Goal: Task Accomplishment & Management: Manage account settings

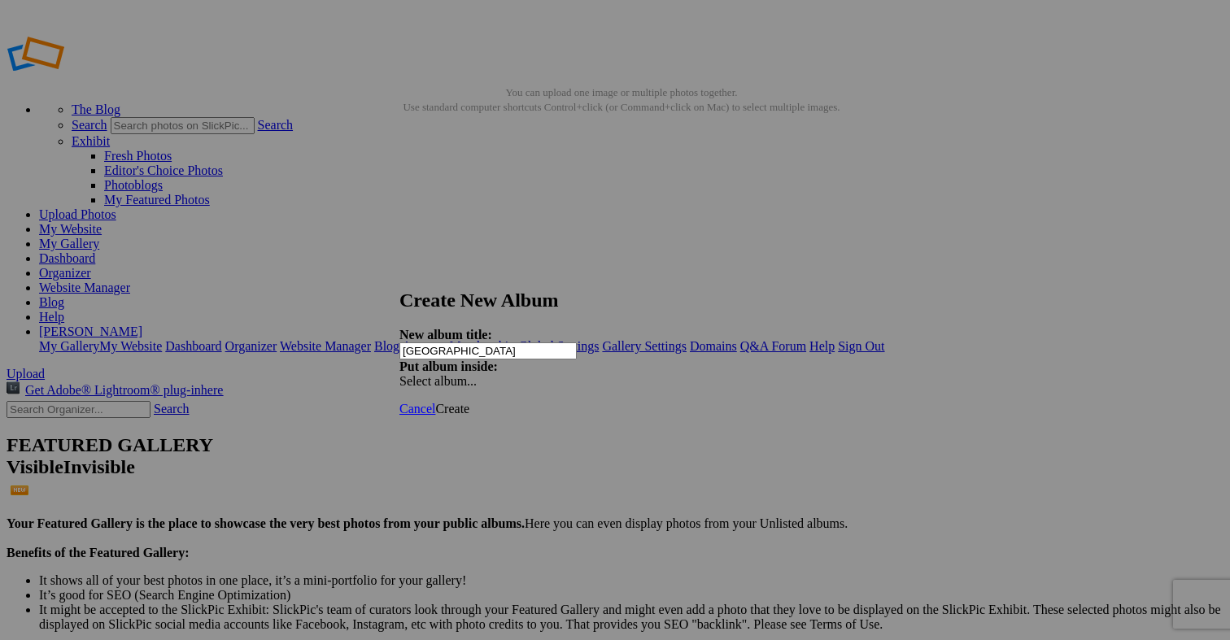
type input "[GEOGRAPHIC_DATA]"
click at [469, 402] on span "Create" at bounding box center [452, 409] width 34 height 14
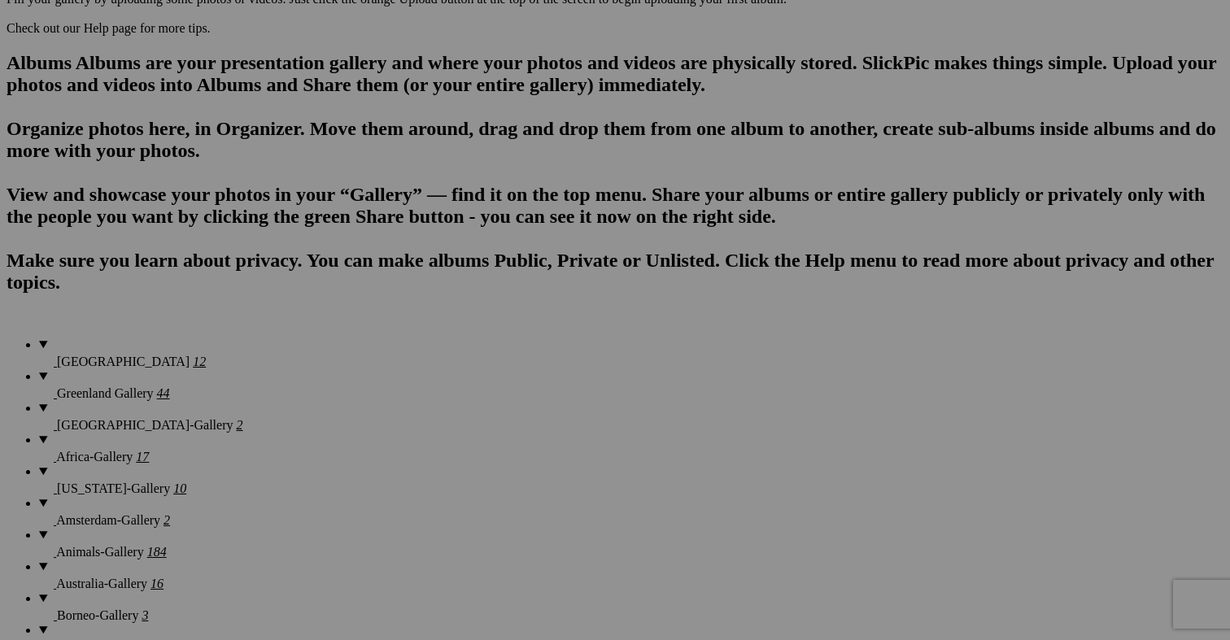
scroll to position [1005, 0]
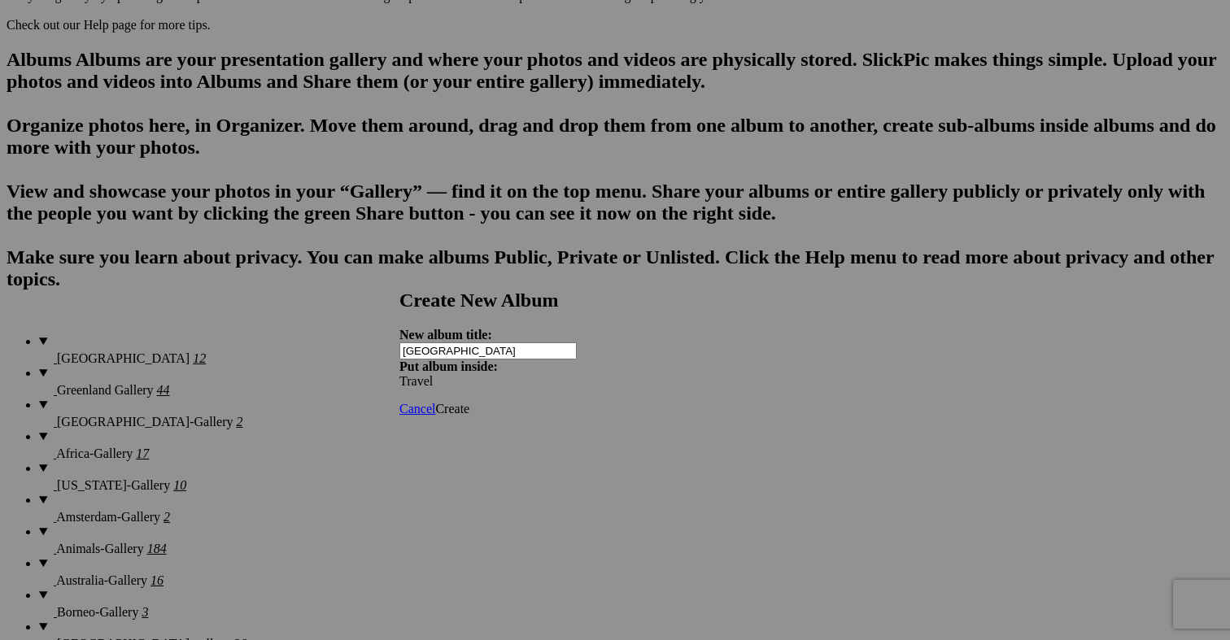
type input "[GEOGRAPHIC_DATA]"
click at [469, 402] on span "Create" at bounding box center [452, 409] width 34 height 14
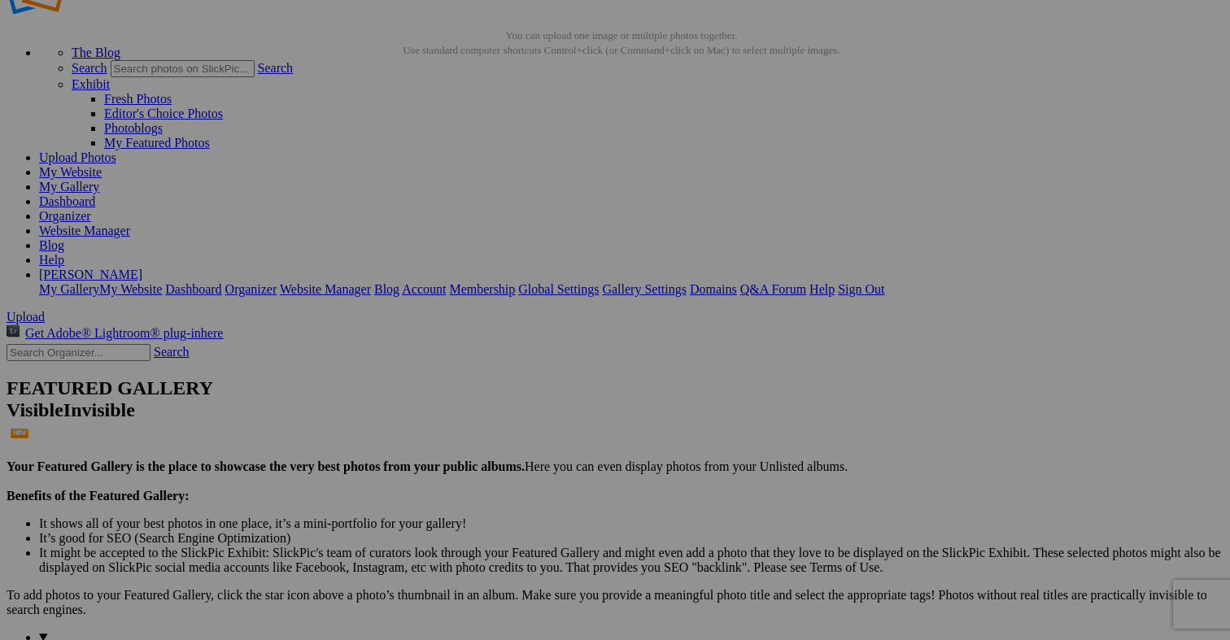
scroll to position [59, 0]
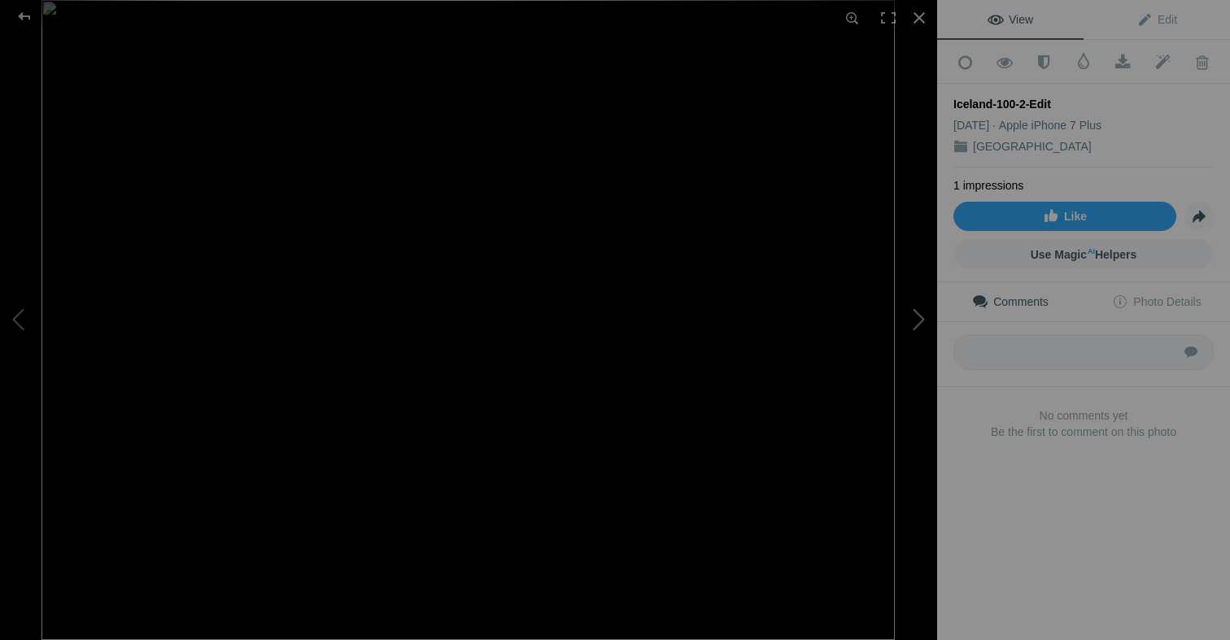
click at [922, 314] on button at bounding box center [876, 320] width 122 height 230
click at [916, 15] on div at bounding box center [919, 18] width 36 height 36
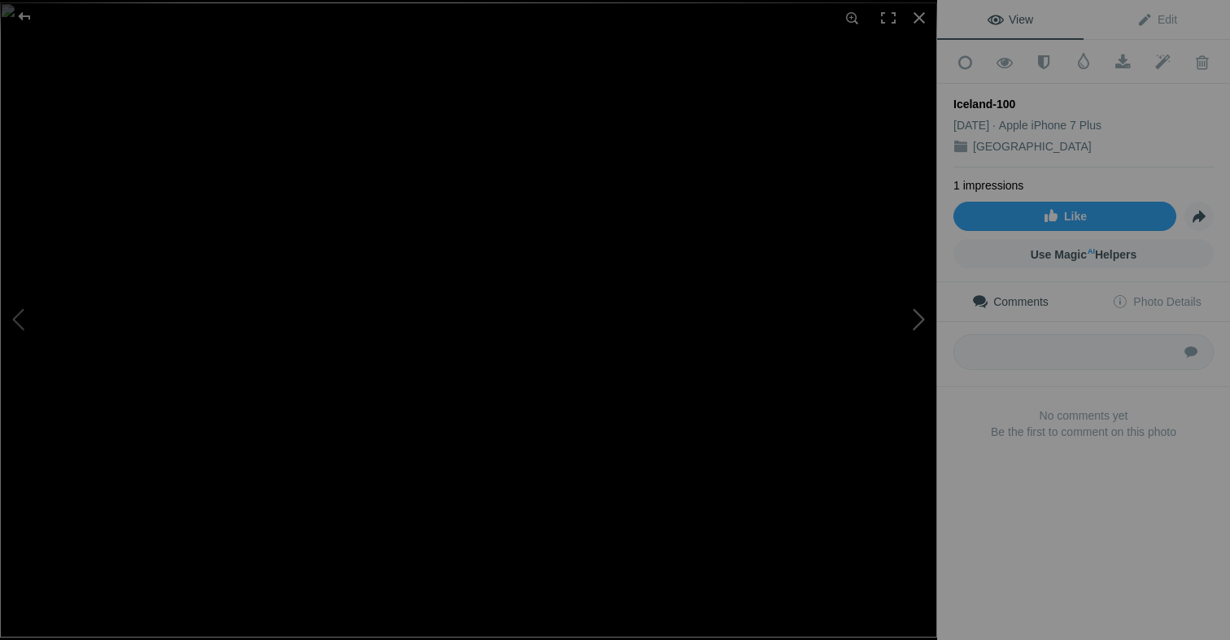
click at [922, 317] on button at bounding box center [876, 320] width 122 height 230
click at [922, 325] on button at bounding box center [876, 320] width 122 height 230
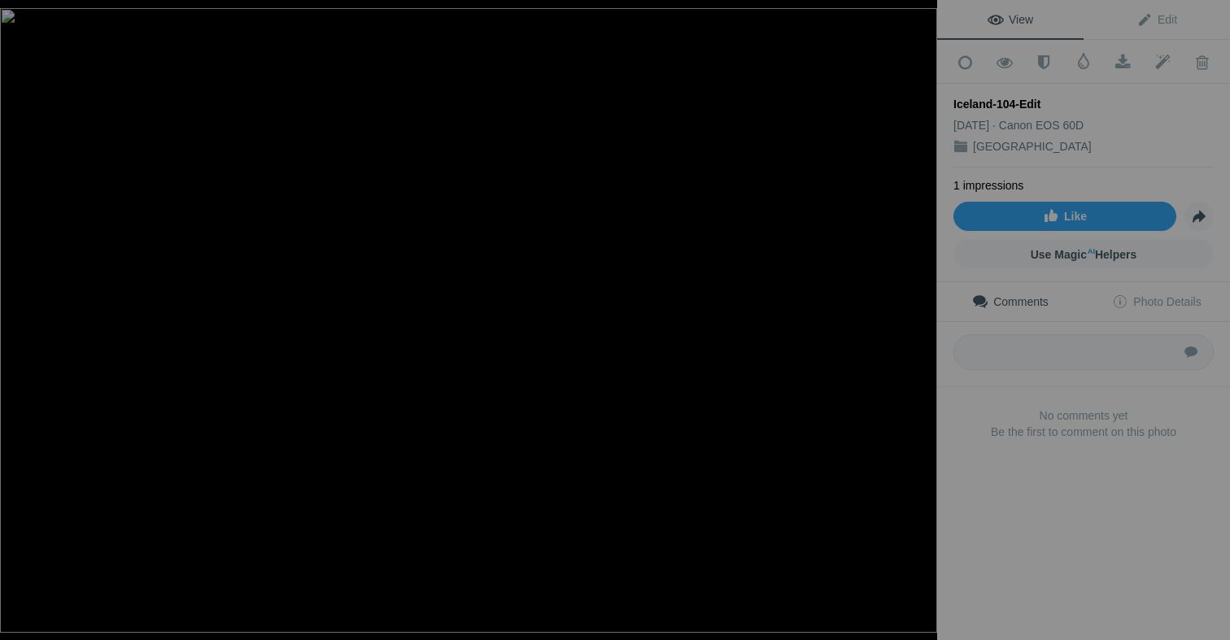
click at [922, 325] on button at bounding box center [876, 320] width 122 height 230
click at [922, 17] on div at bounding box center [919, 18] width 36 height 36
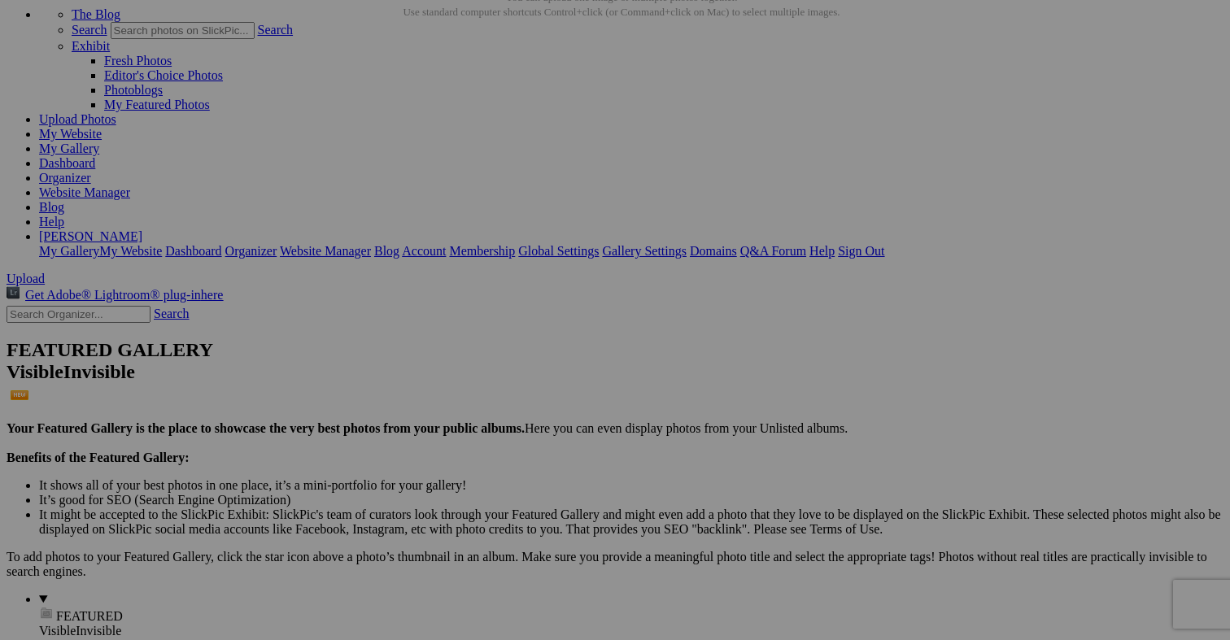
scroll to position [99, 0]
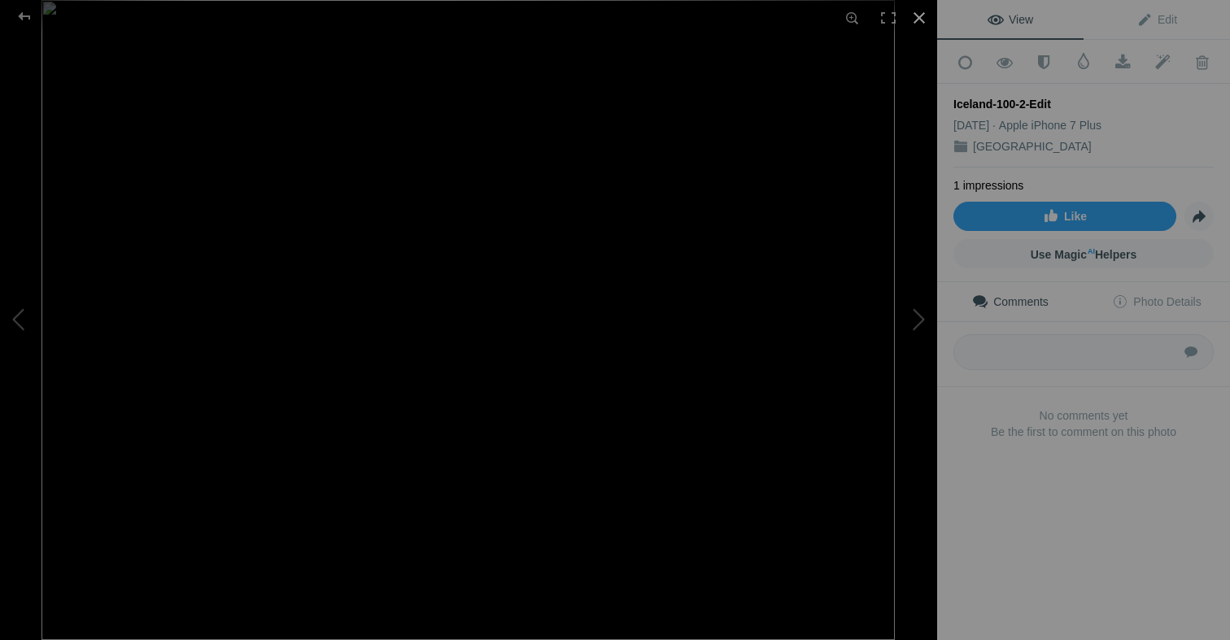
click at [917, 11] on div at bounding box center [919, 18] width 36 height 36
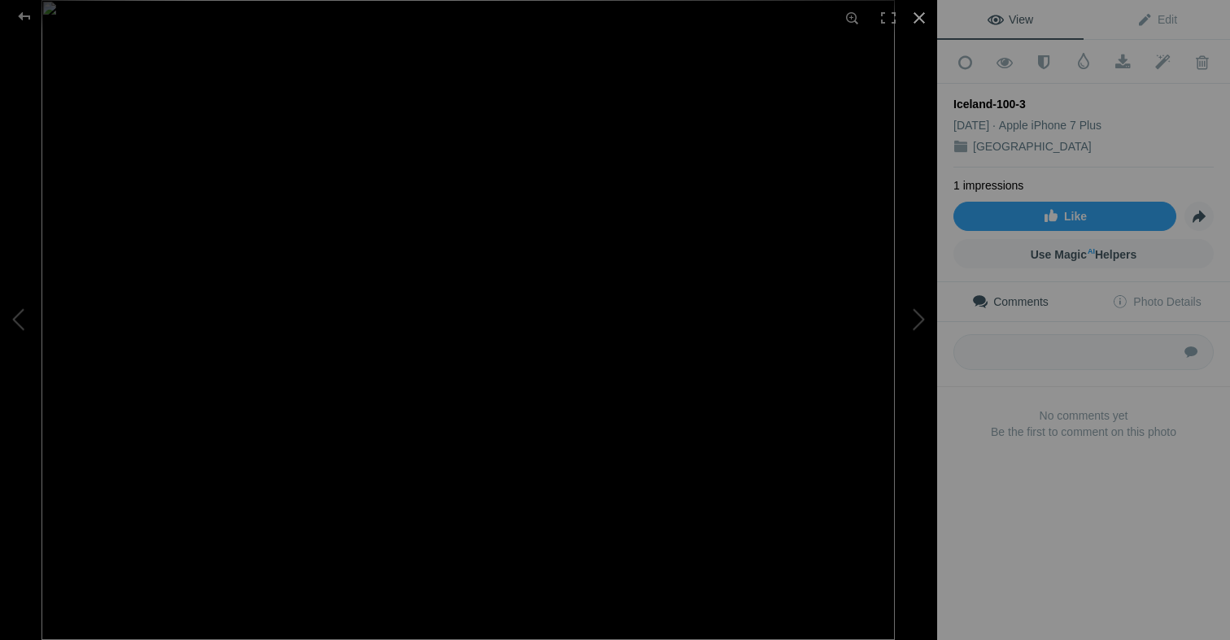
click at [919, 11] on div at bounding box center [919, 18] width 36 height 36
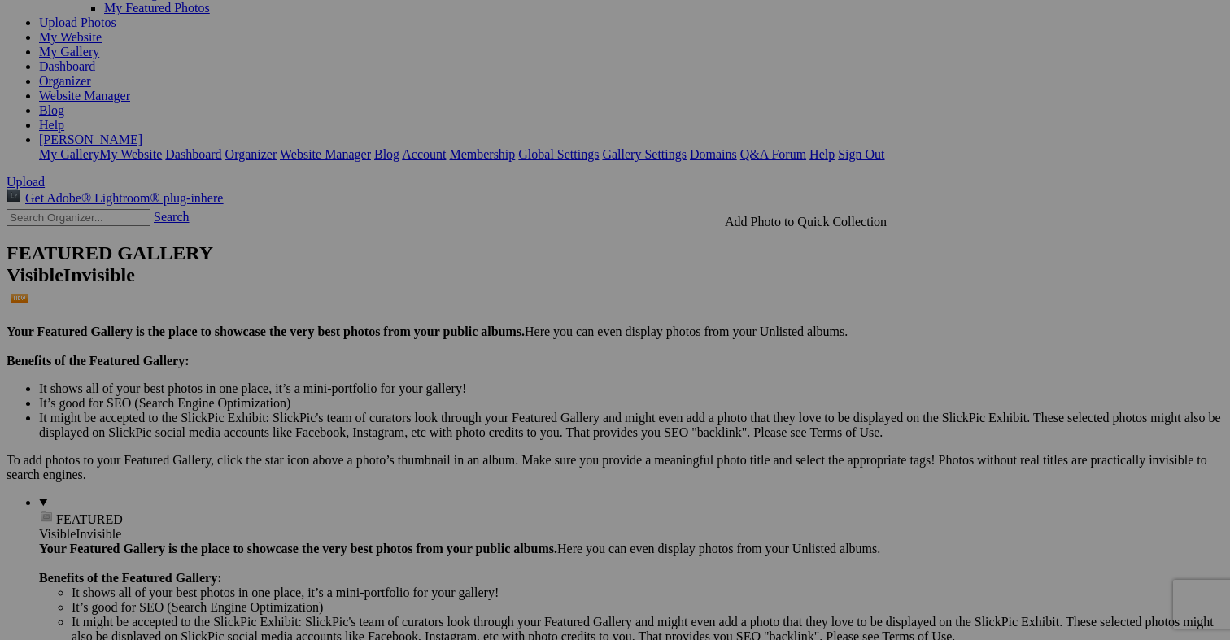
scroll to position [194, 0]
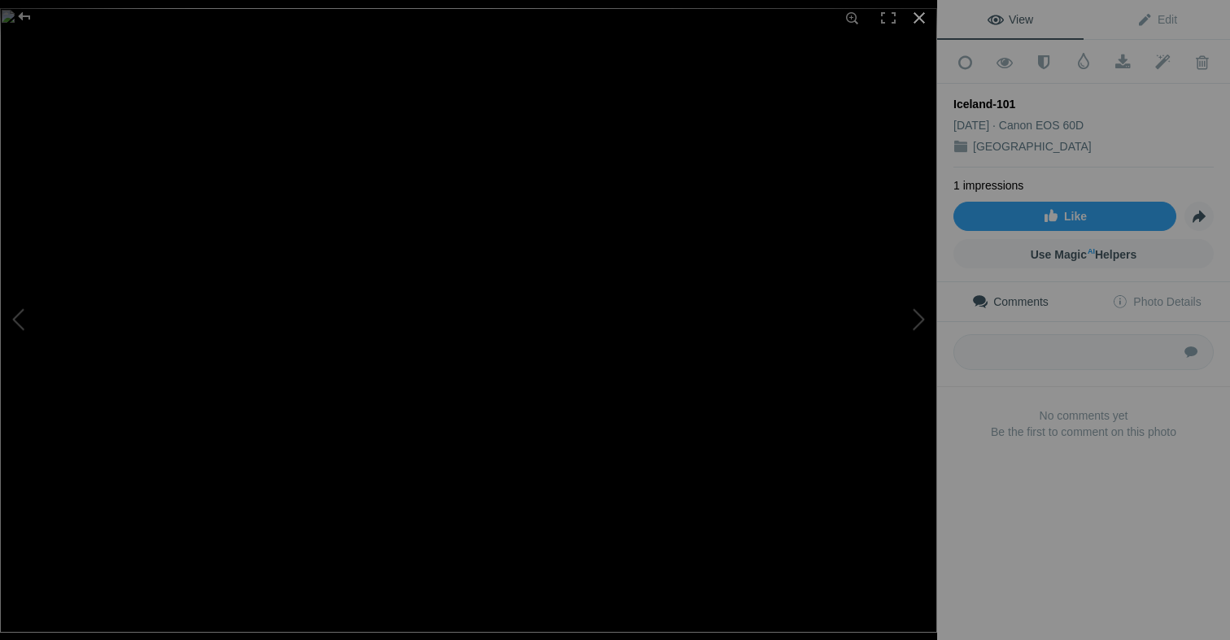
click at [922, 22] on div at bounding box center [919, 18] width 36 height 36
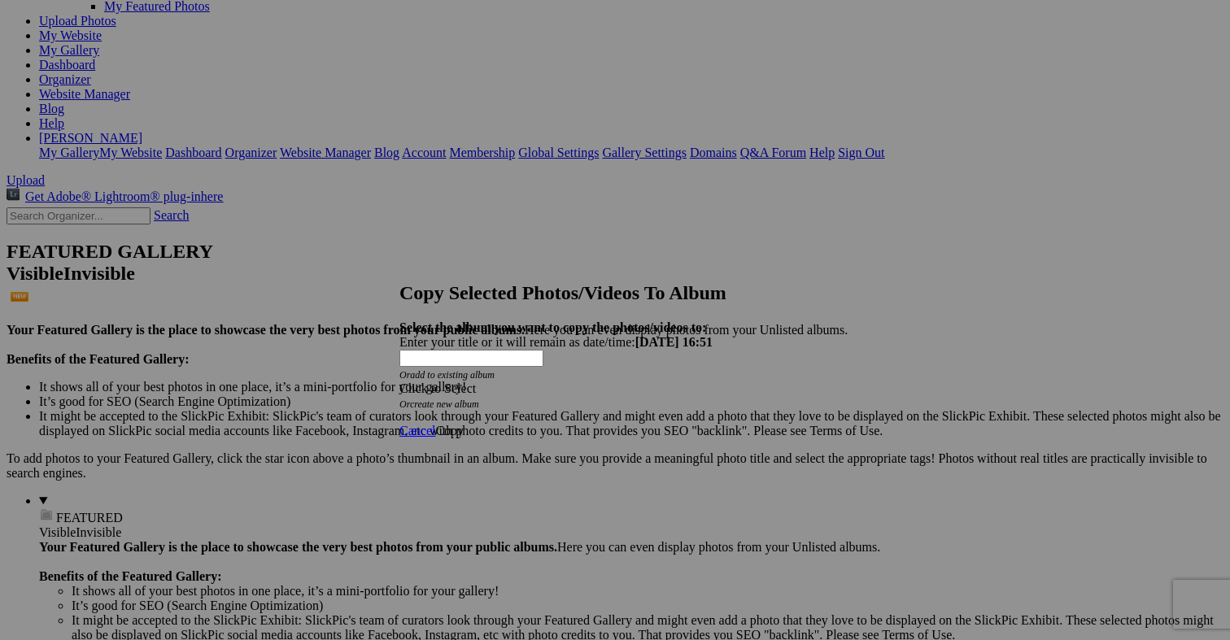
click at [518, 381] on div "Click to Select" at bounding box center [614, 388] width 431 height 15
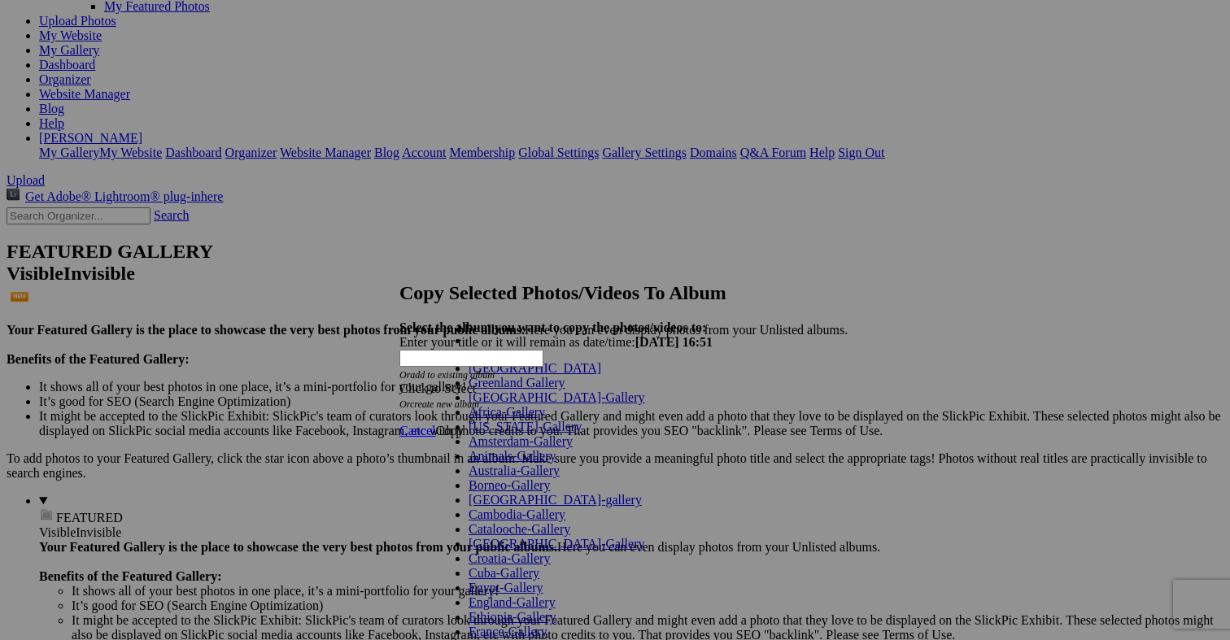
scroll to position [727, 0]
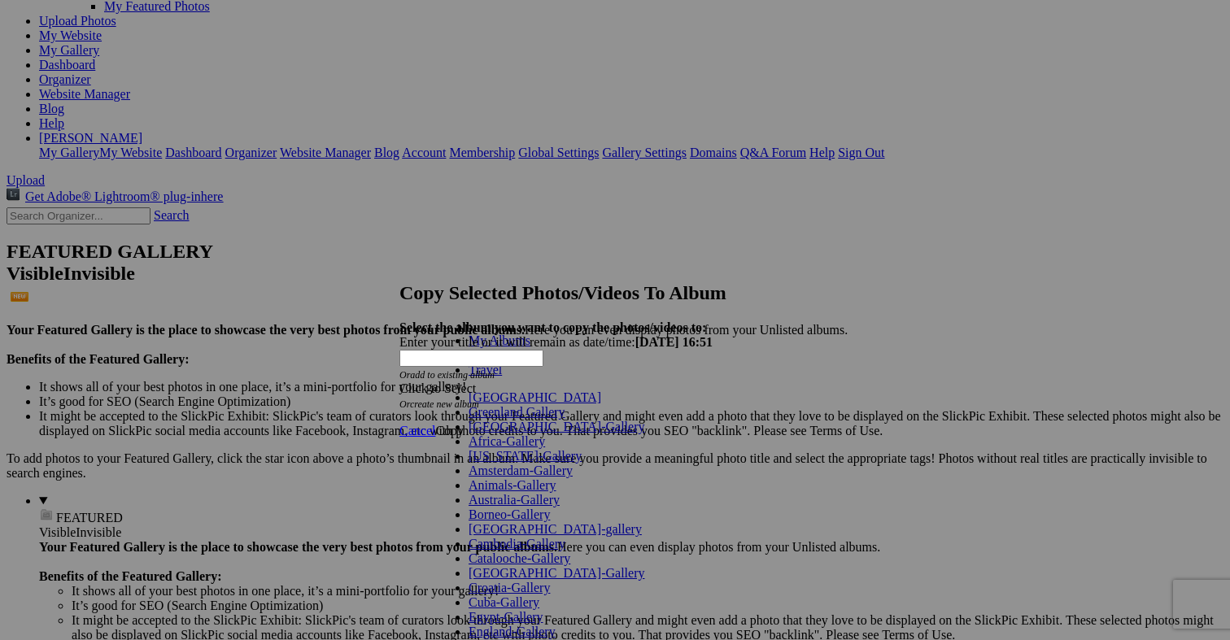
scroll to position [469, 0]
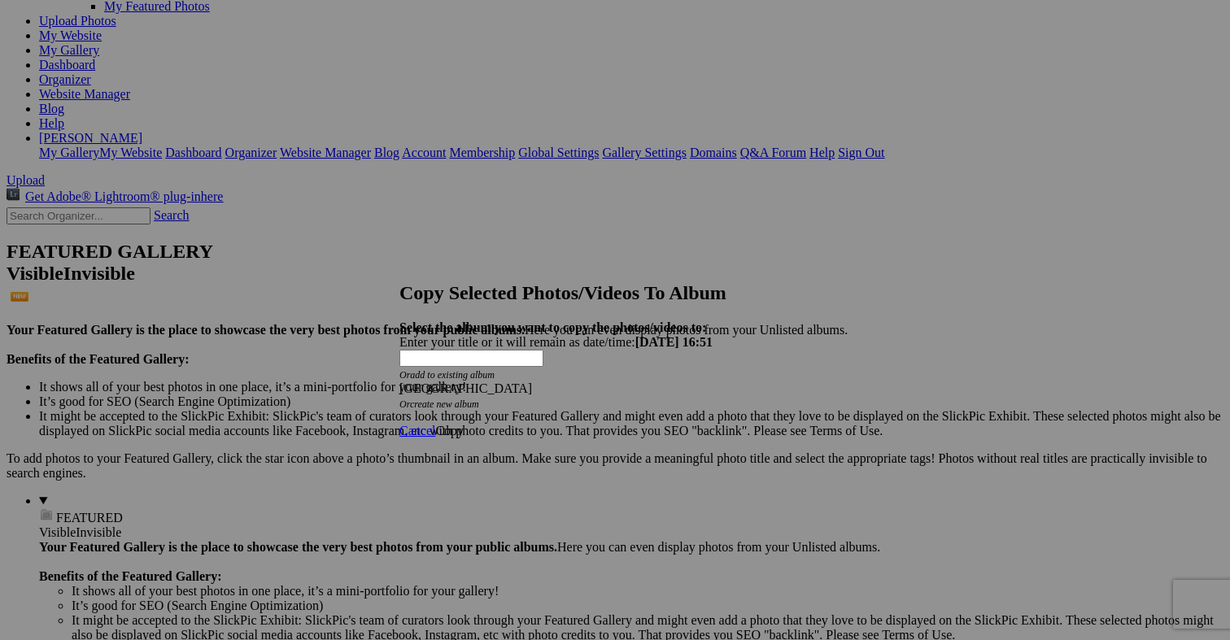
click at [464, 424] on span "Copy" at bounding box center [449, 431] width 28 height 14
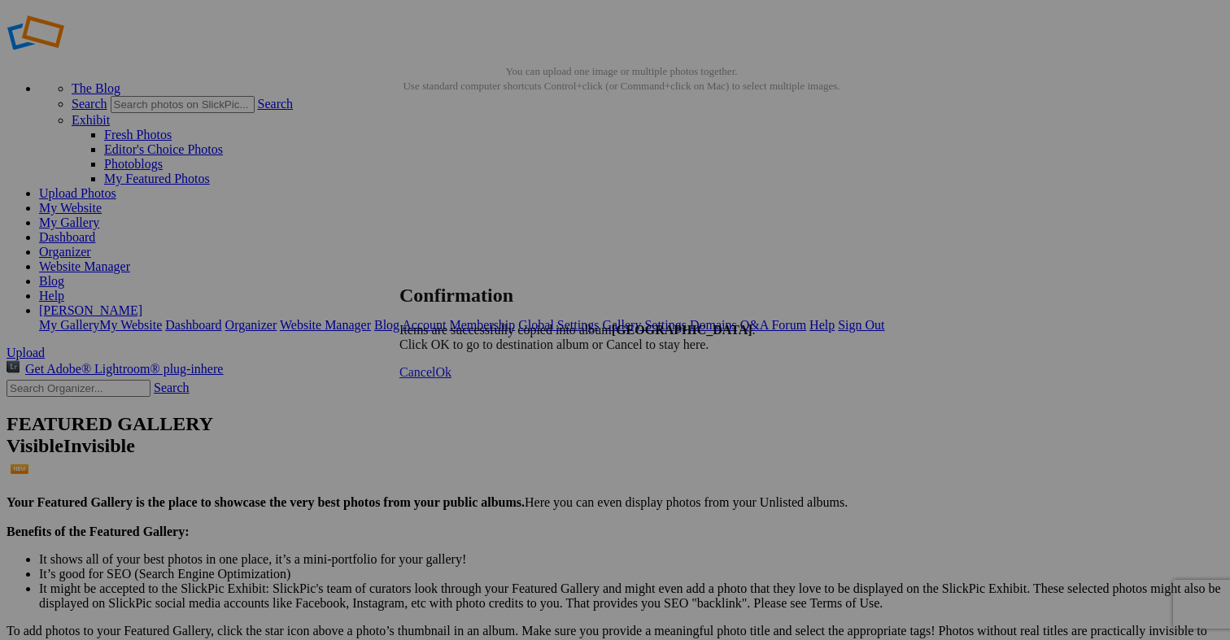
scroll to position [28, 0]
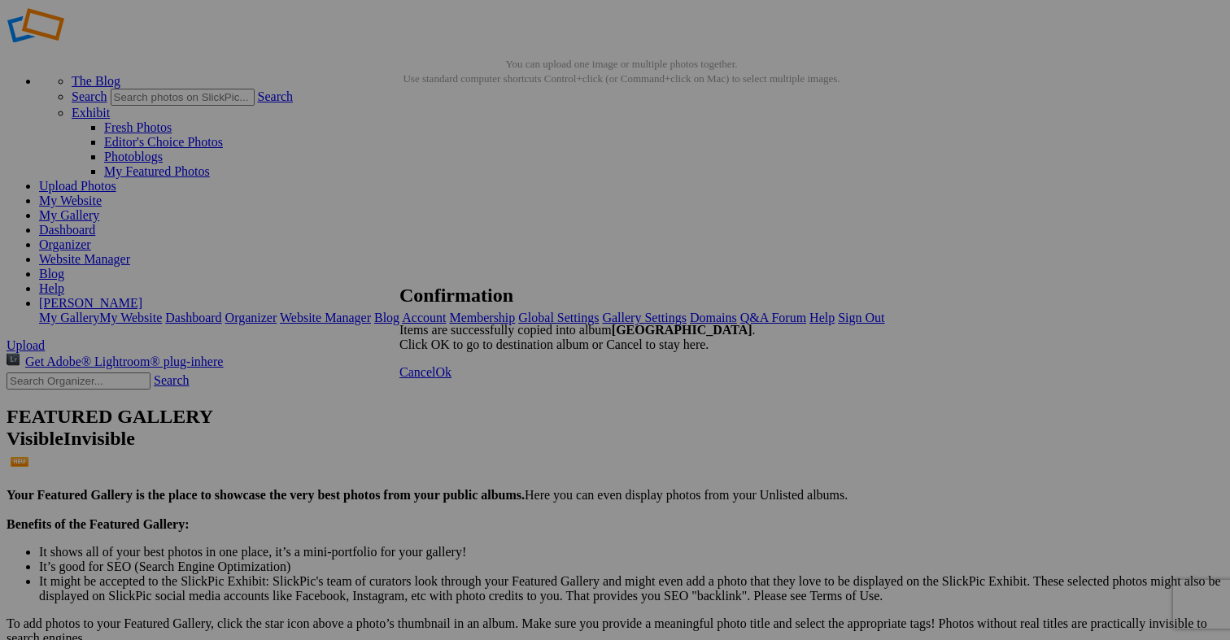
click at [451, 379] on span "Ok" at bounding box center [443, 372] width 16 height 14
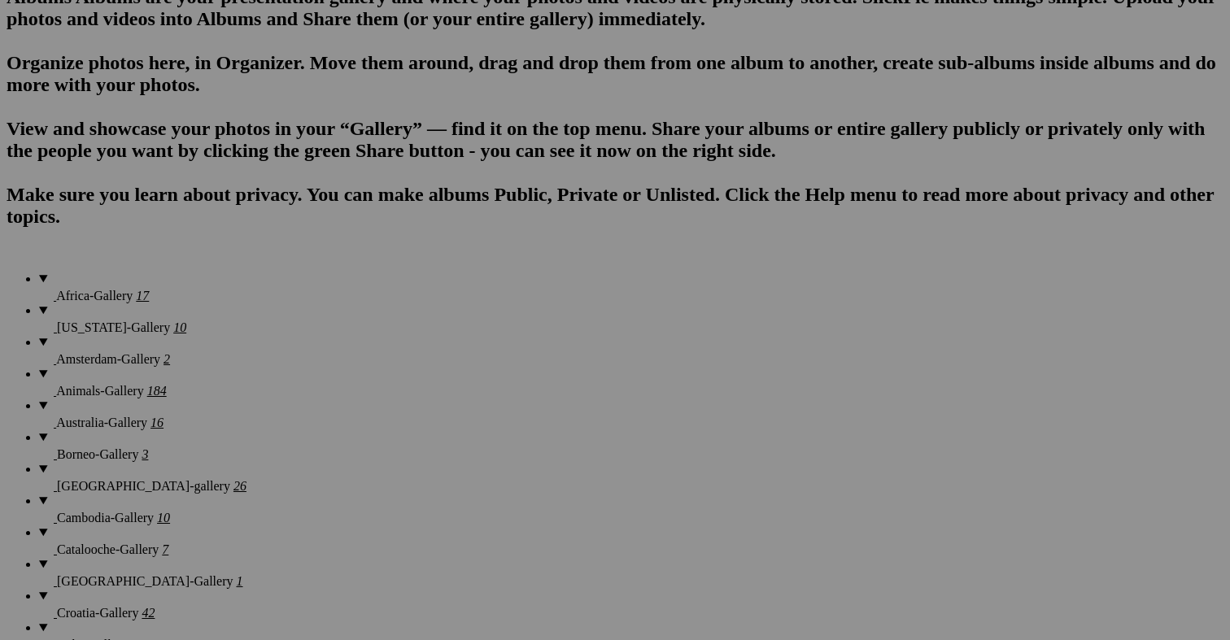
scroll to position [1069, 0]
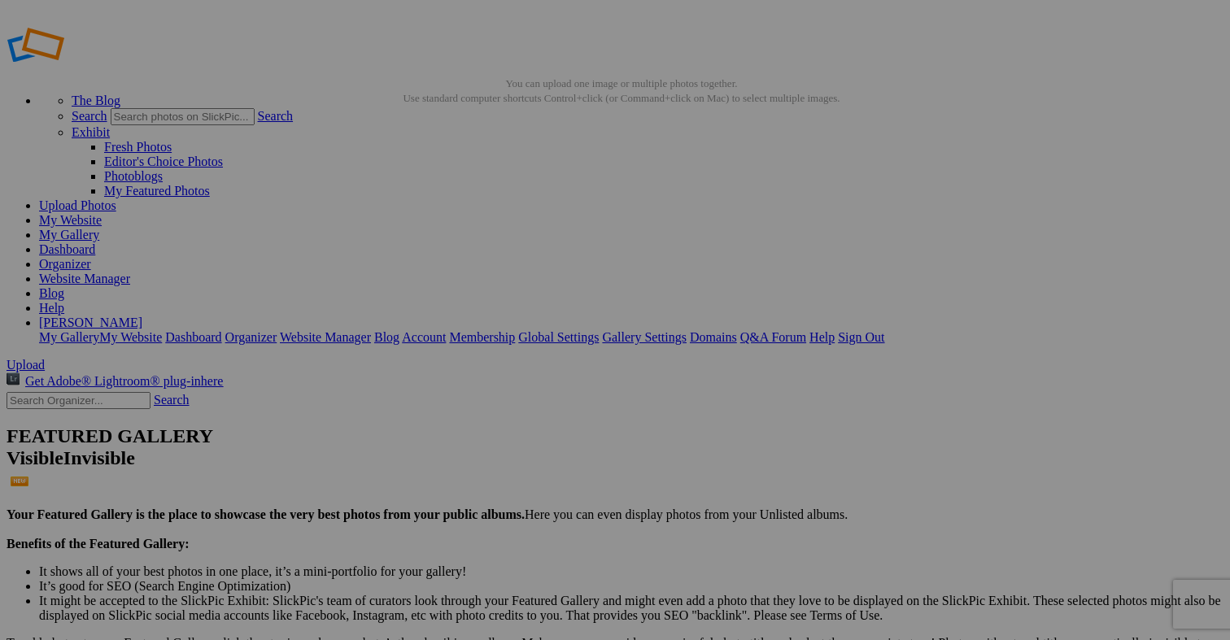
scroll to position [14, 0]
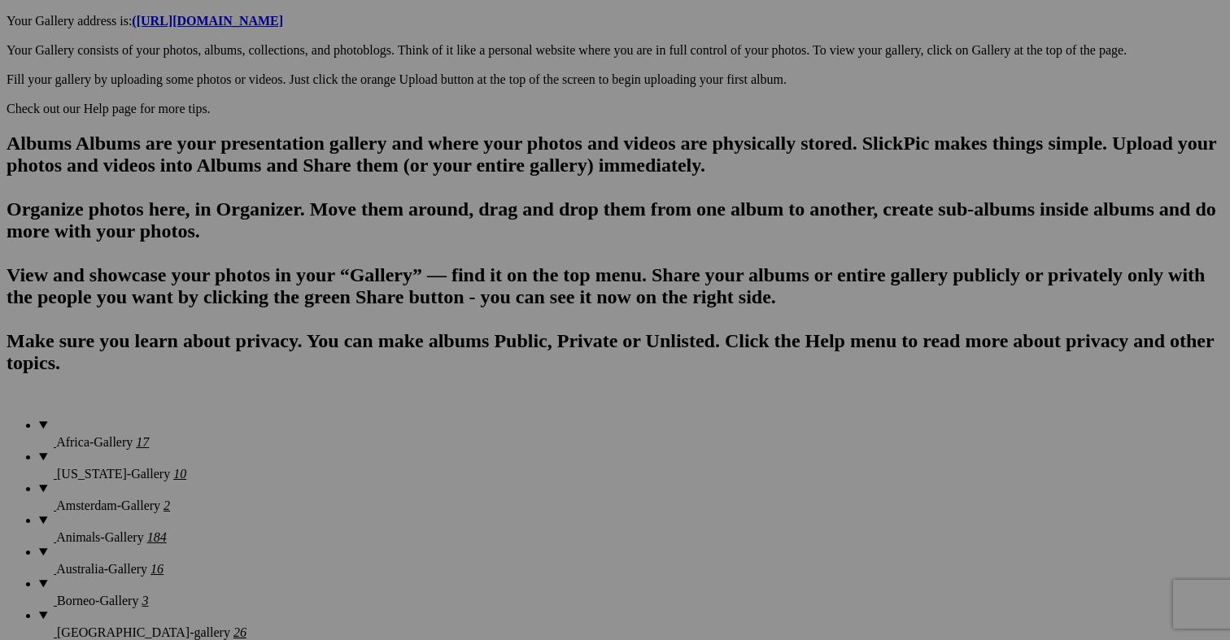
scroll to position [923, 0]
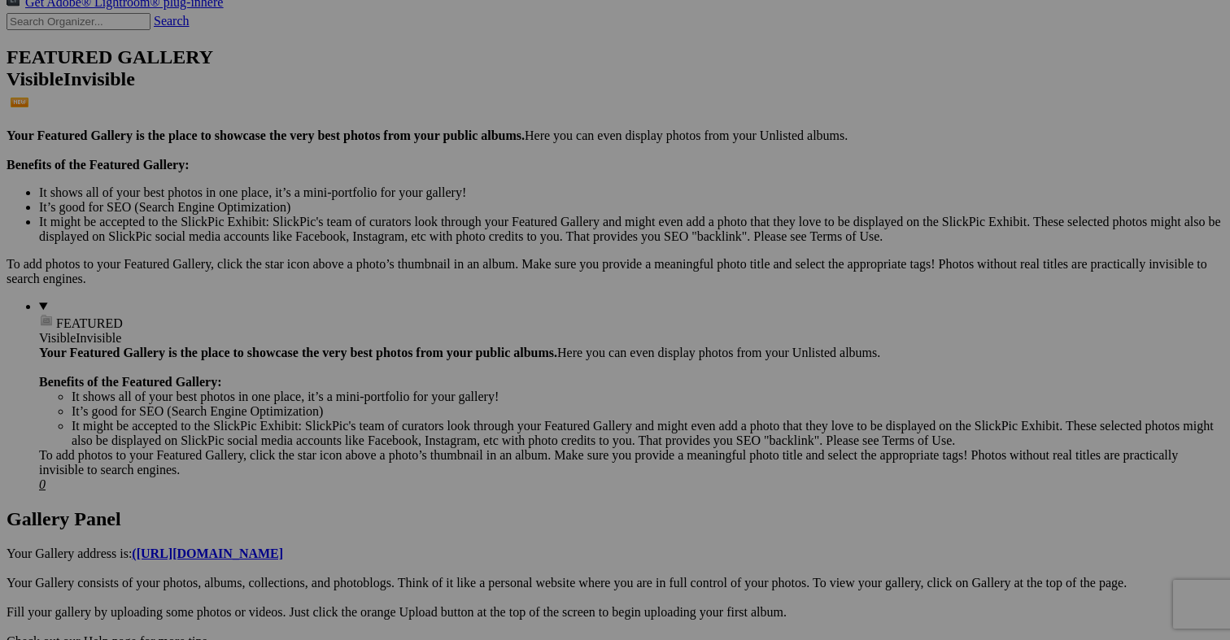
scroll to position [409, 0]
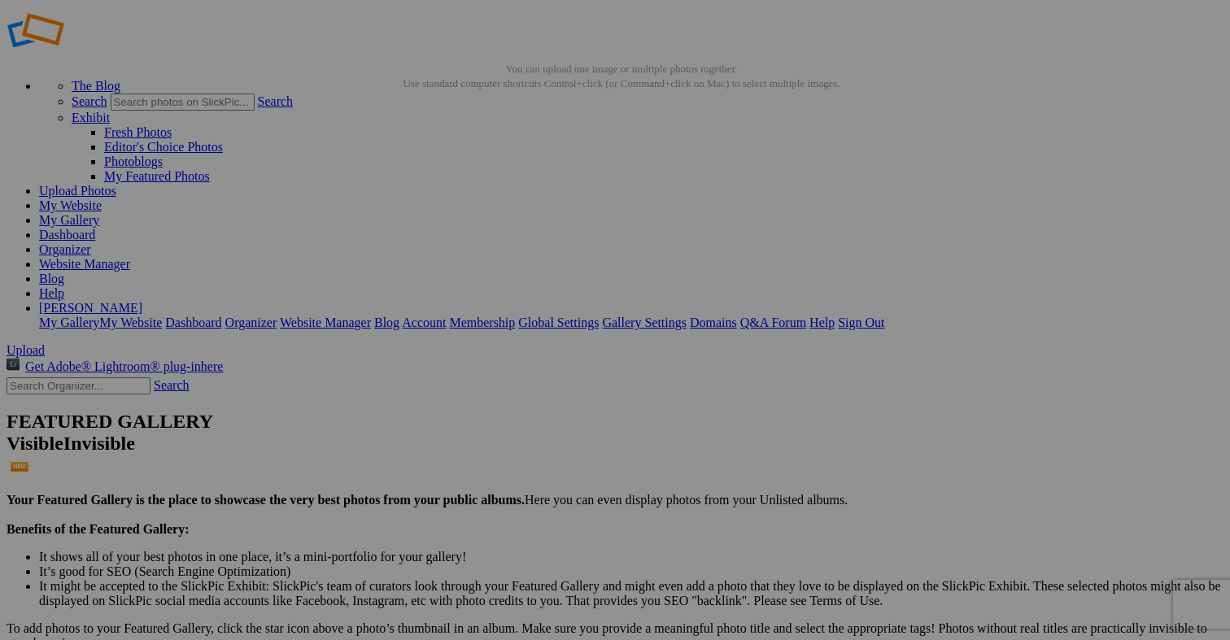
scroll to position [5, 0]
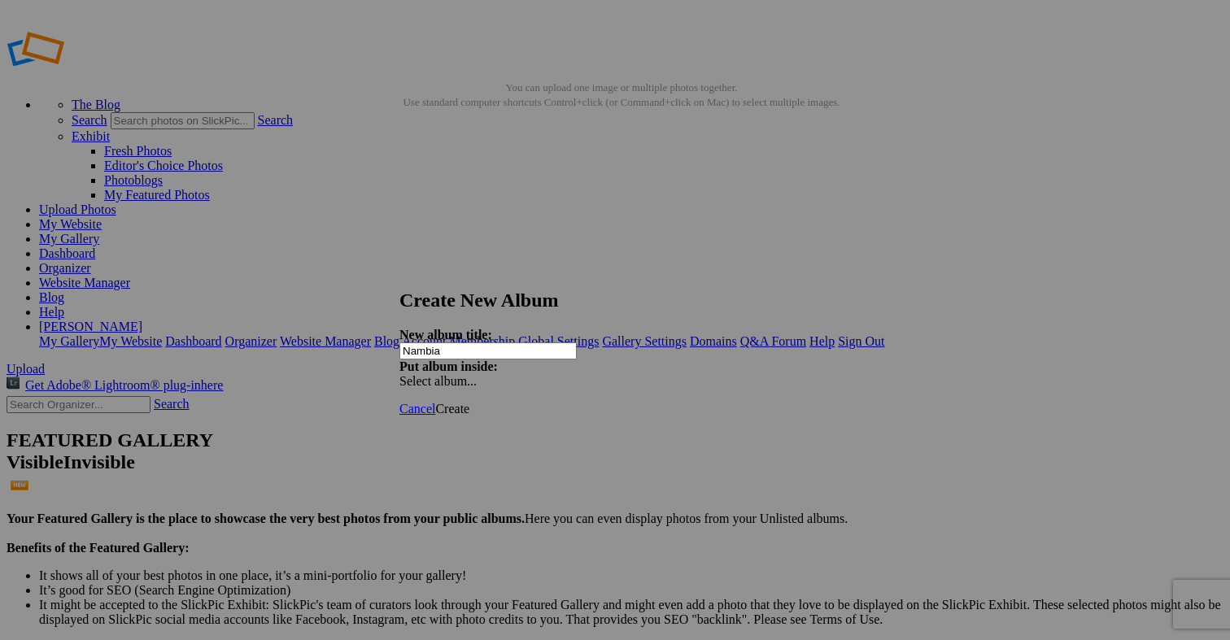
type input "Nambia"
click at [469, 402] on span "Create" at bounding box center [452, 409] width 34 height 14
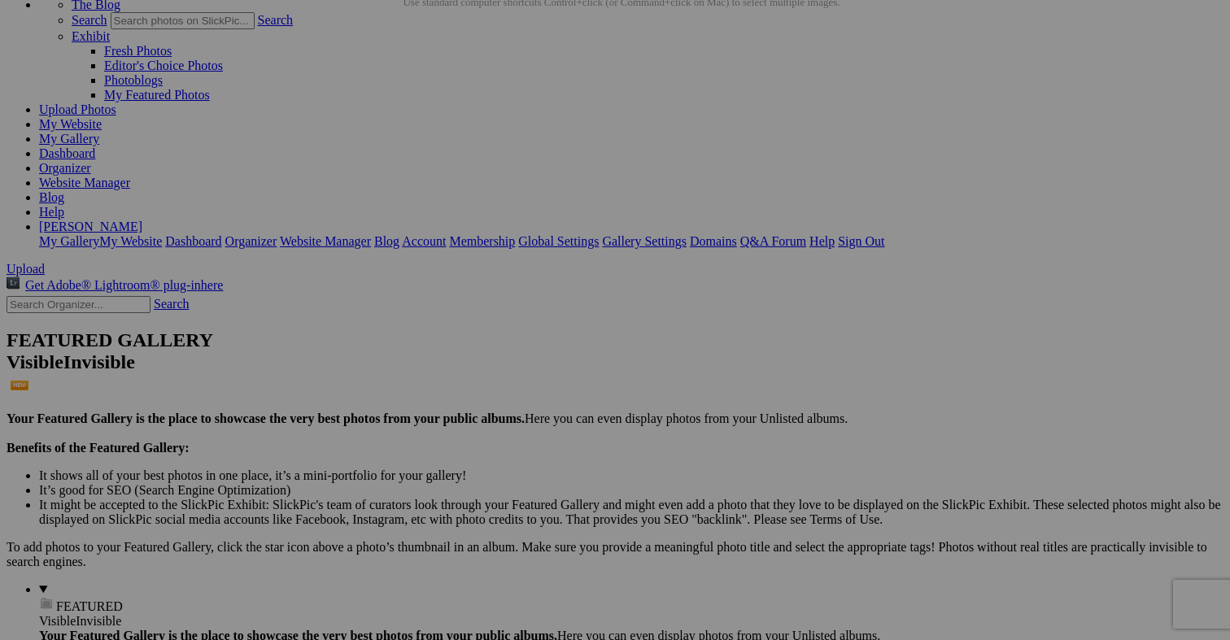
scroll to position [107, 0]
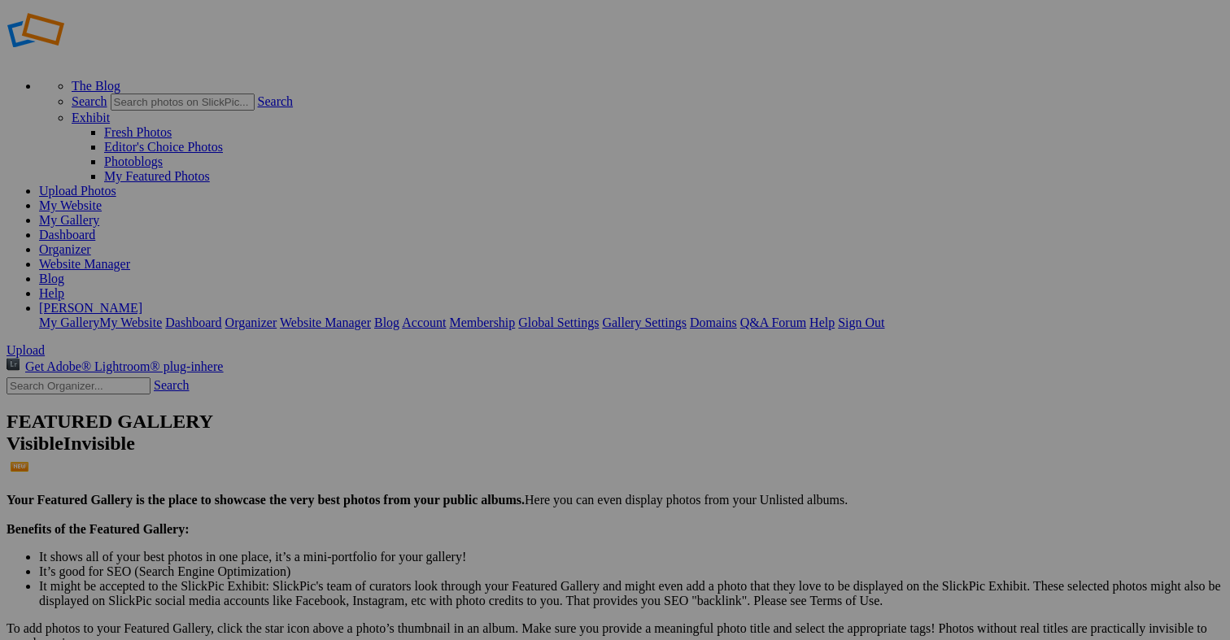
scroll to position [25, 0]
